Goal: Navigation & Orientation: Find specific page/section

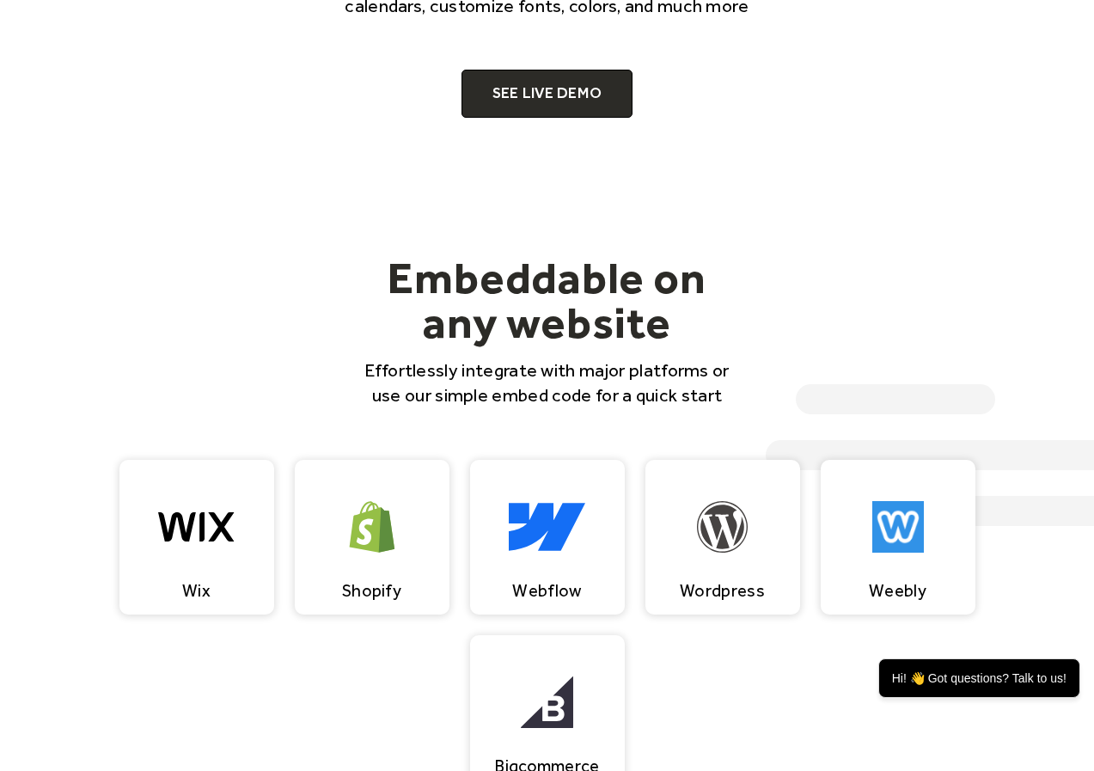
scroll to position [945, 0]
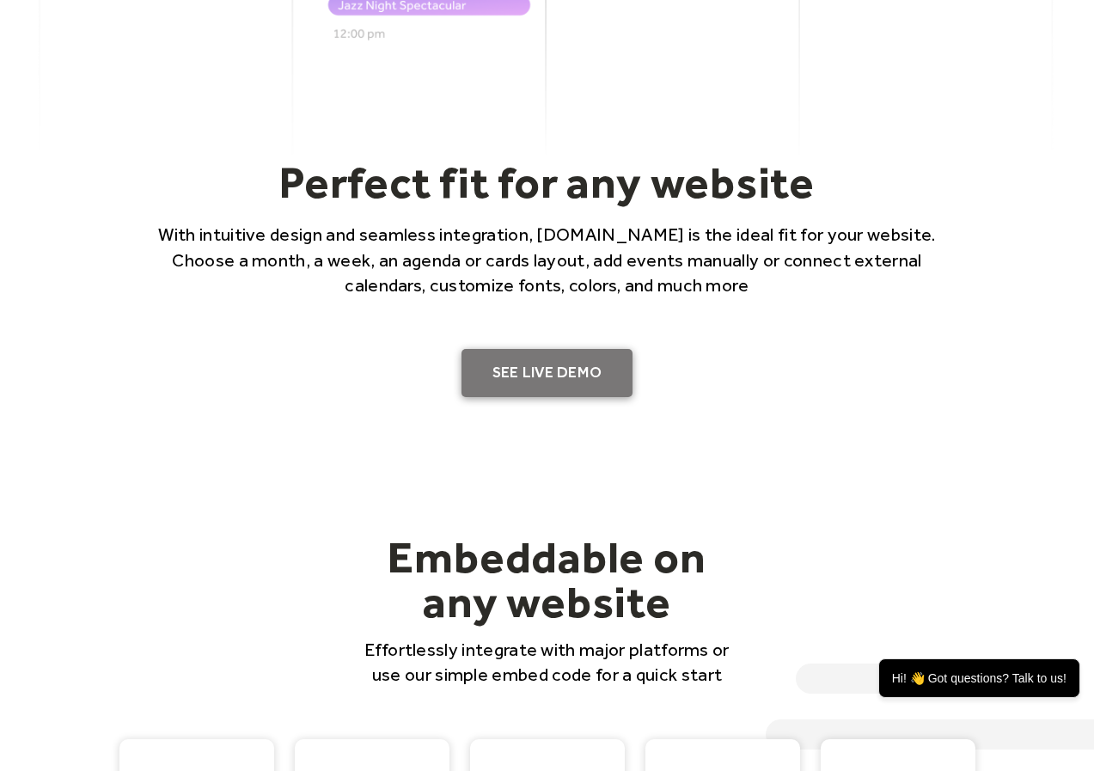
click at [521, 397] on link "SEE LIVE DEMO" at bounding box center [547, 373] width 172 height 48
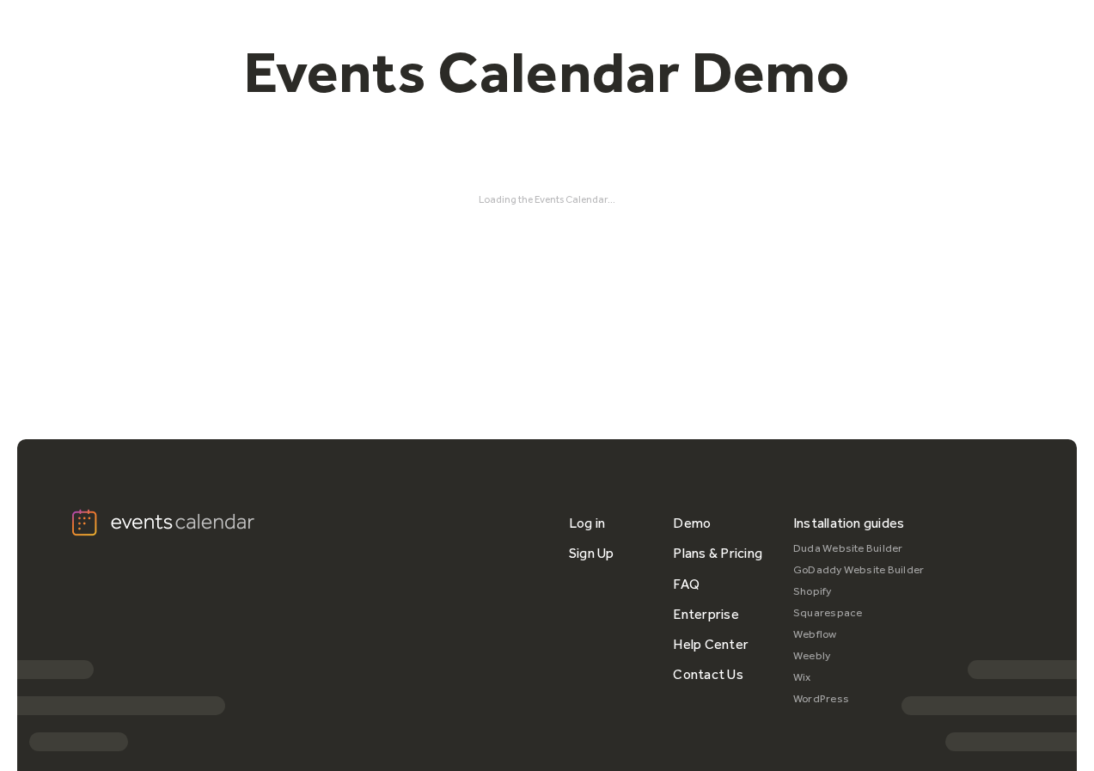
scroll to position [70, 0]
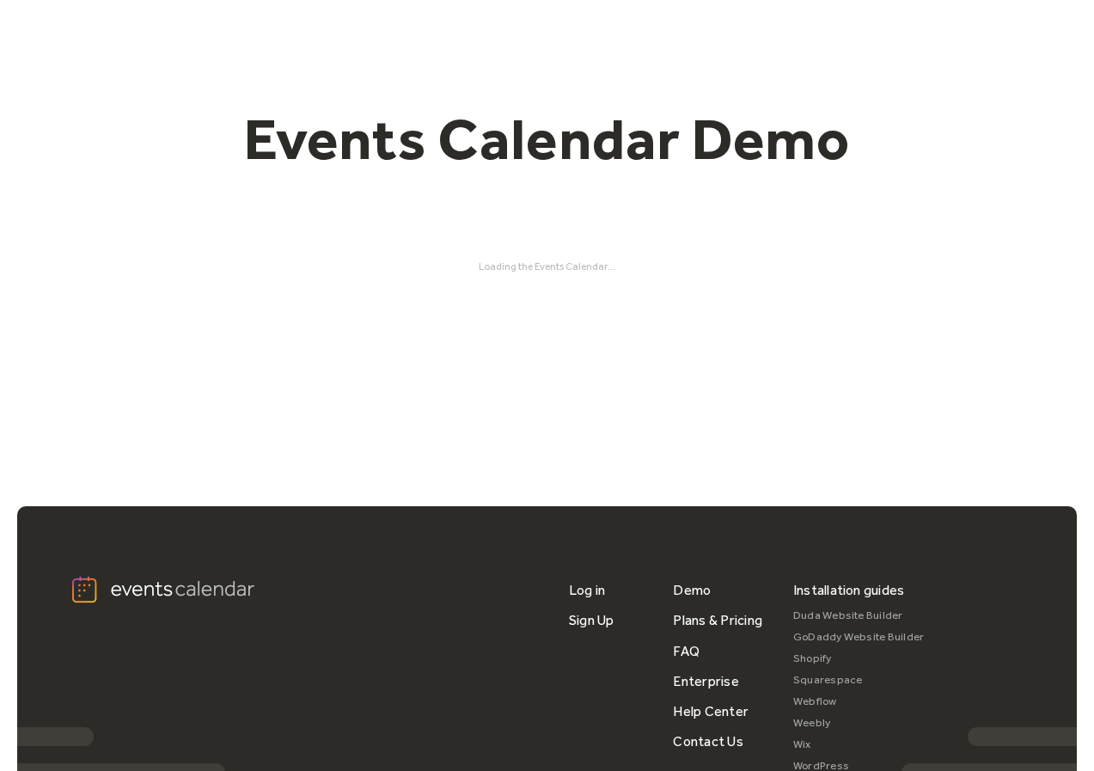
click at [575, 272] on div "Loading the Events Calendar..." at bounding box center [547, 266] width 985 height 12
